Goal: Information Seeking & Learning: Learn about a topic

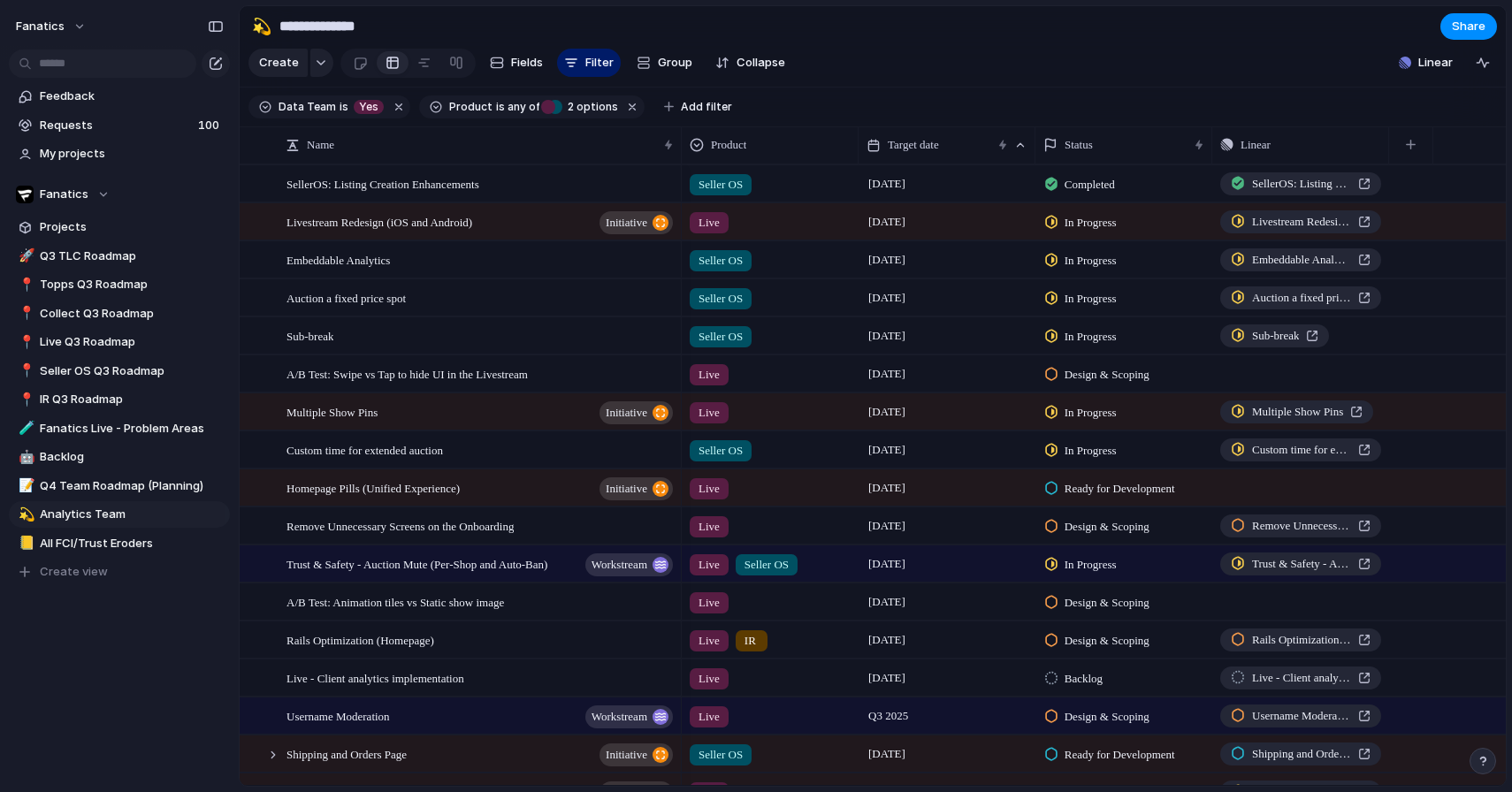
click at [440, 225] on span "Livestream Redesign (iOS and Android)" at bounding box center [378, 222] width 186 height 20
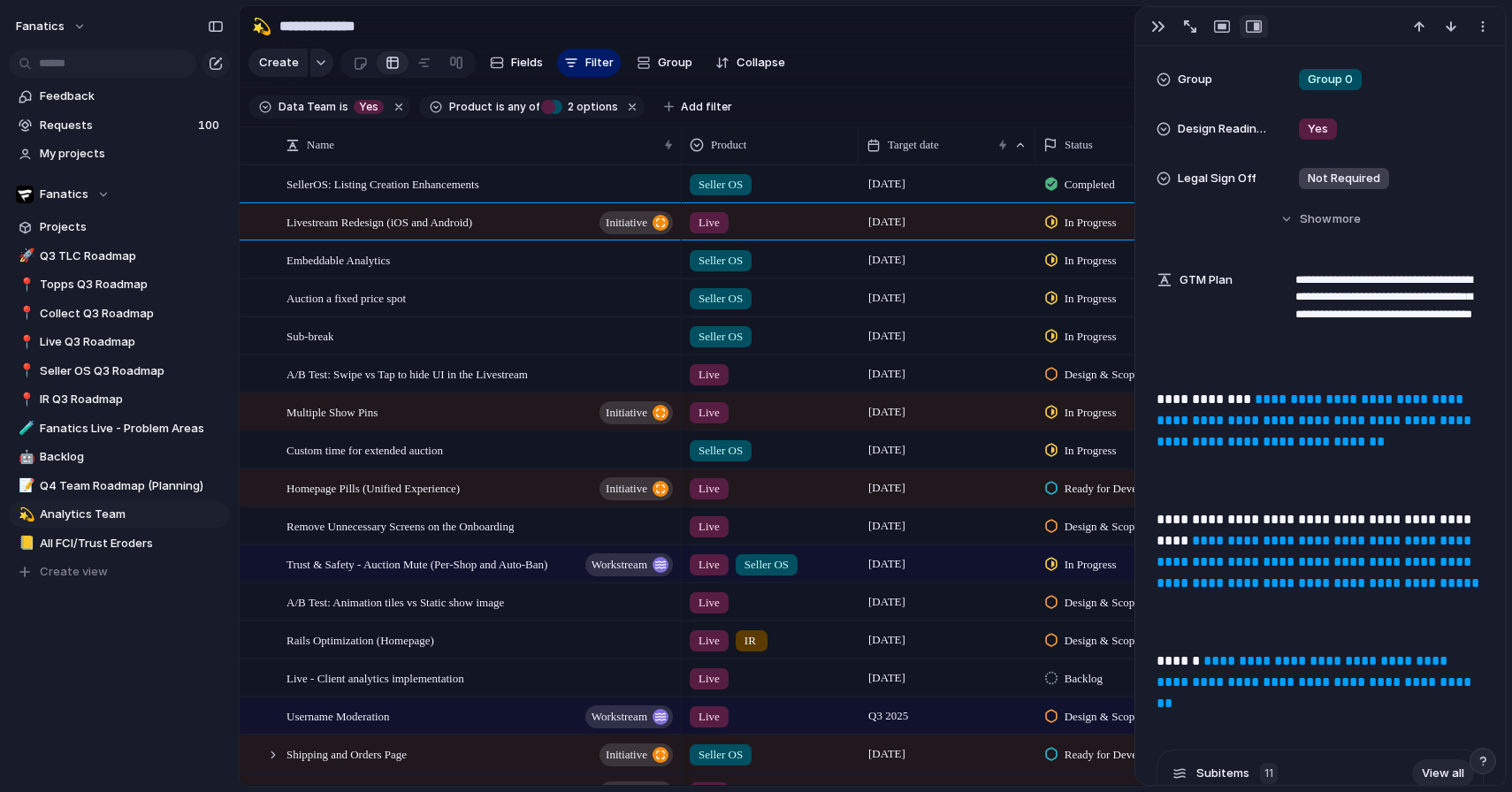
scroll to position [726, 0]
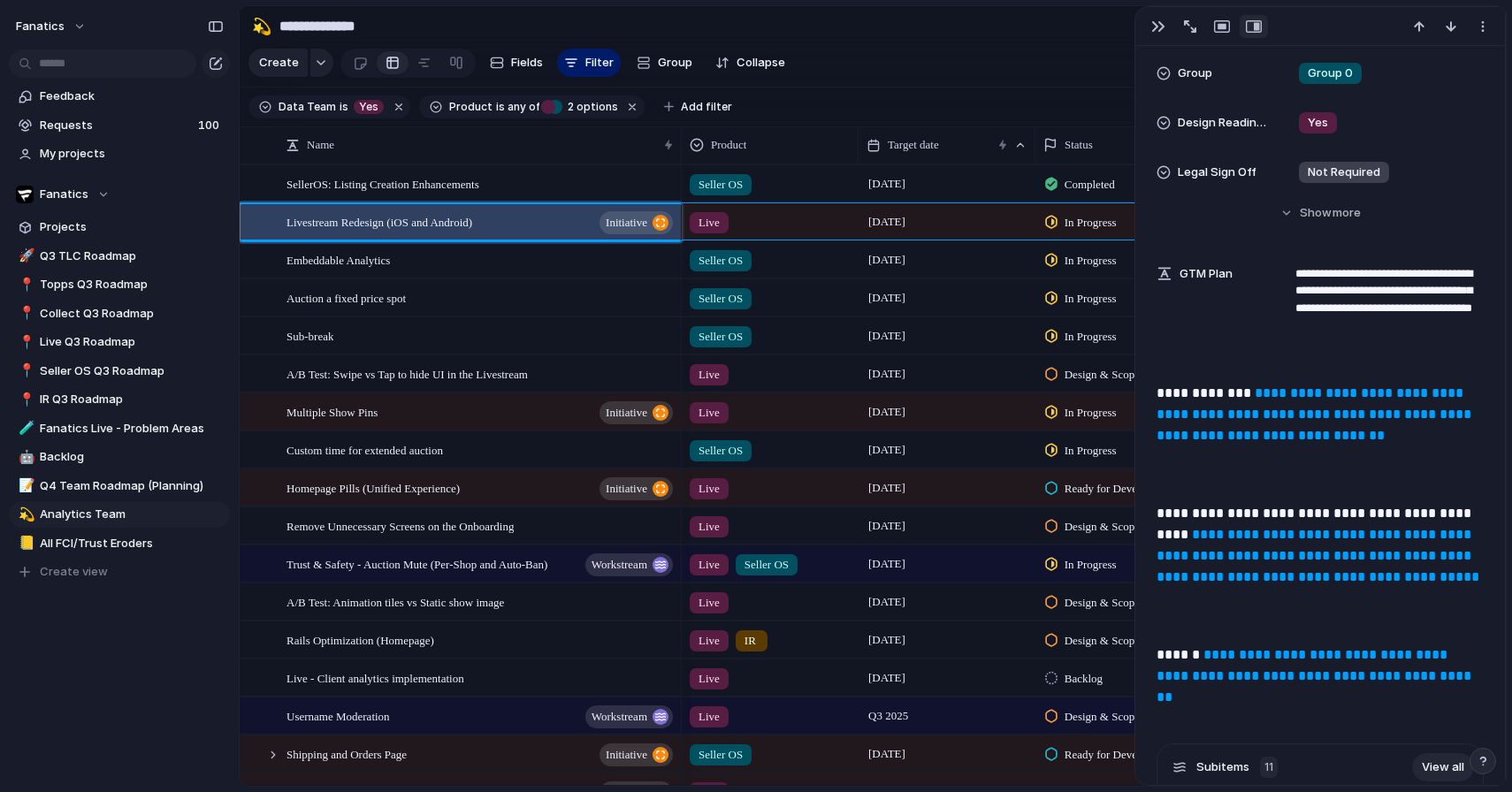
click at [1299, 556] on link "**********" at bounding box center [1318, 555] width 323 height 56
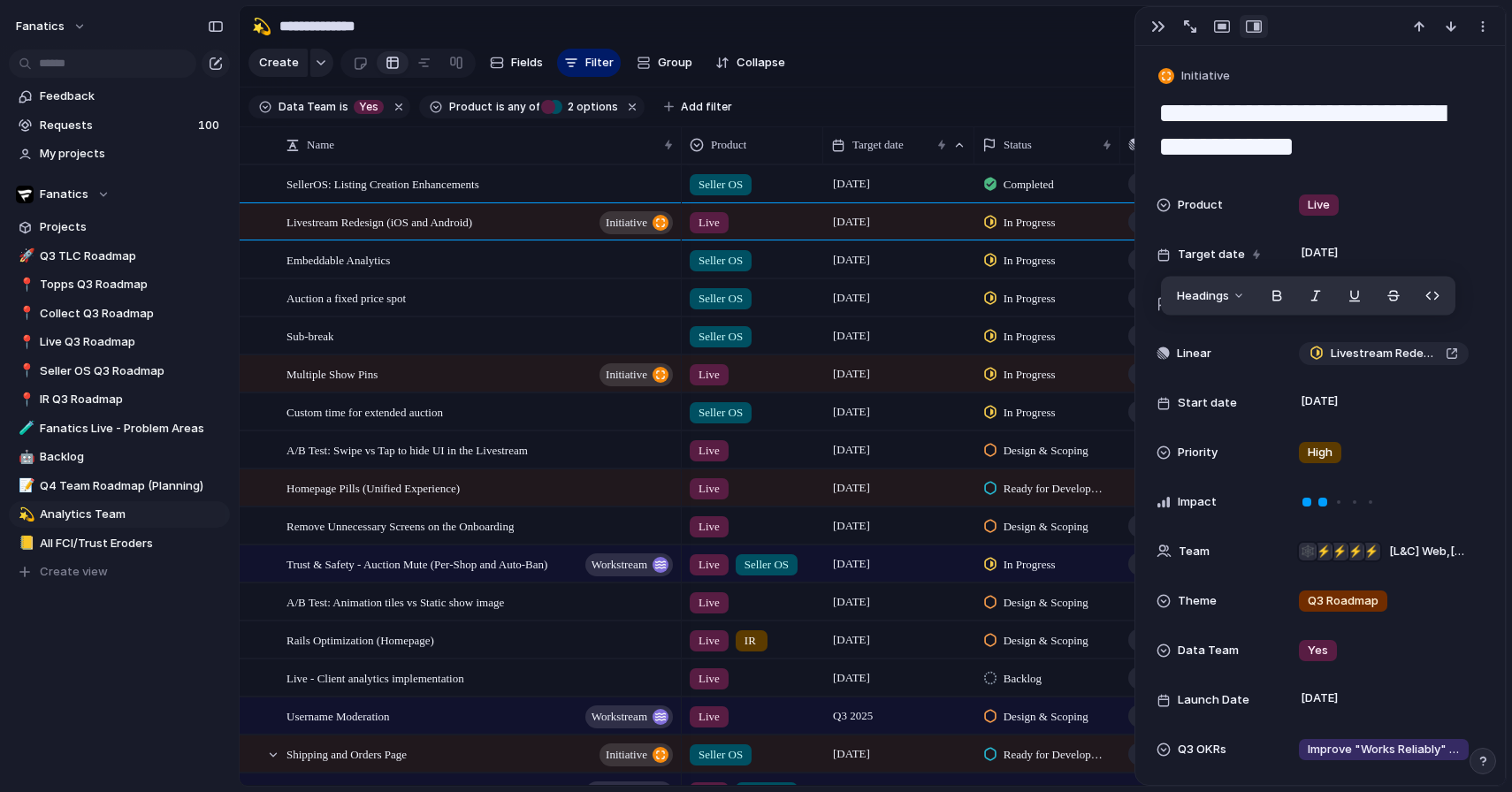
scroll to position [907, 0]
